Goal: Check status

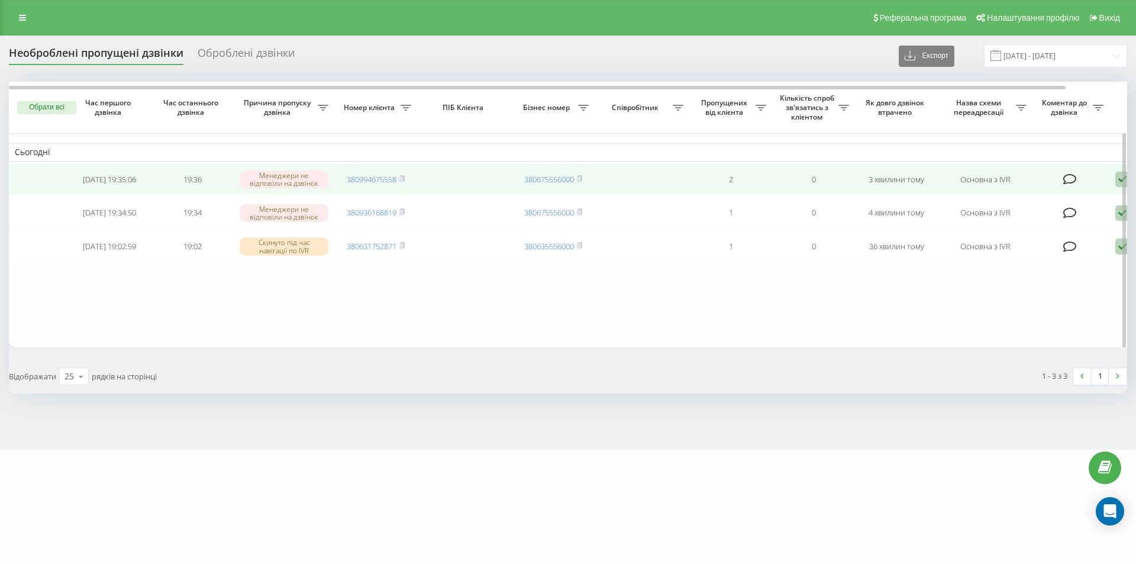
click at [283, 176] on div "Менеджери не відповіли на дзвінок" at bounding box center [284, 179] width 89 height 18
